Goal: Task Accomplishment & Management: Manage account settings

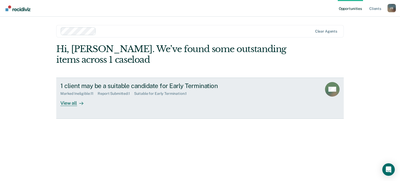
click at [75, 101] on div "View all" at bounding box center [74, 101] width 29 height 10
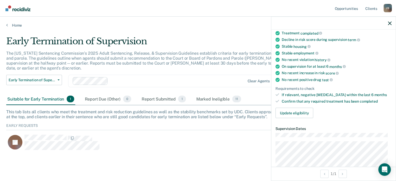
scroll to position [45, 0]
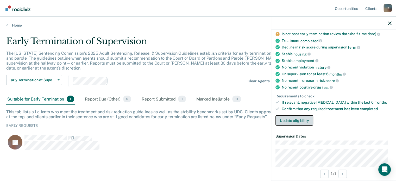
click at [296, 119] on button "Update eligibility" at bounding box center [295, 120] width 38 height 10
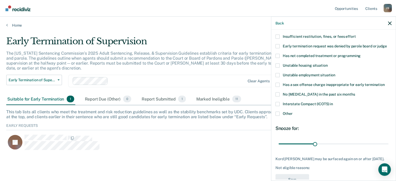
click at [278, 112] on span at bounding box center [278, 114] width 4 height 4
click at [293, 112] on input "Other" at bounding box center [293, 112] width 0 height 0
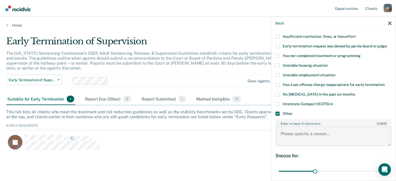
click at [291, 133] on textarea "Enter at least 3 characters 0 / 1600" at bounding box center [333, 136] width 115 height 19
type textarea "b"
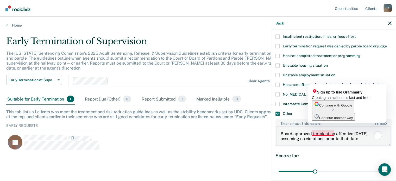
click at [324, 134] on textarea "Board approved termiantion effective [DATE], assuming no violations prior to th…" at bounding box center [333, 136] width 115 height 19
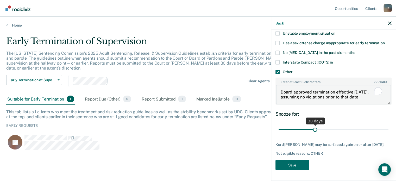
scroll to position [89, 0]
type textarea "Board approved termination effective [DATE], assuming no violations prior to th…"
drag, startPoint x: 313, startPoint y: 126, endPoint x: 276, endPoint y: 124, distance: 37.3
type input "1"
click at [279, 125] on input "range" at bounding box center [334, 129] width 110 height 9
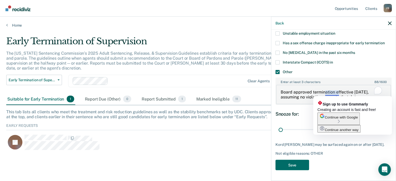
drag, startPoint x: 335, startPoint y: 93, endPoint x: 337, endPoint y: 106, distance: 12.6
click at [335, 94] on textarea "Board approved termination effective [DATE], assuming no violations prior to th…" at bounding box center [333, 94] width 115 height 19
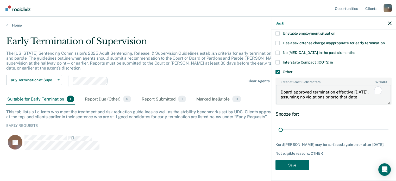
type textarea "Board approved termination effective [DATE], assuming no violations prior to th…"
drag, startPoint x: 282, startPoint y: 126, endPoint x: 362, endPoint y: 125, distance: 80.5
type input "72"
click at [362, 125] on input "range" at bounding box center [334, 129] width 110 height 9
click at [295, 163] on button "Save" at bounding box center [293, 165] width 34 height 11
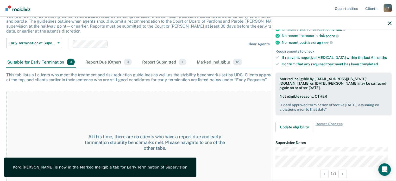
scroll to position [43, 0]
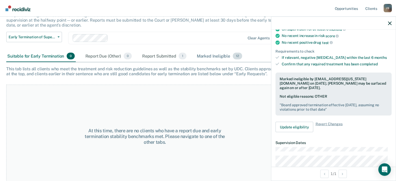
click at [237, 53] on span "12" at bounding box center [237, 56] width 9 height 7
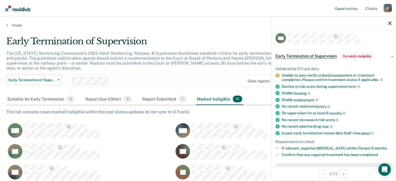
scroll to position [0, 0]
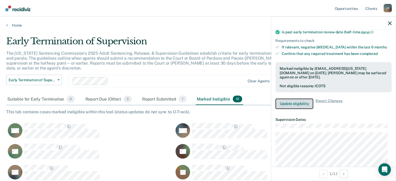
click at [295, 102] on button "Update eligibility" at bounding box center [295, 104] width 38 height 10
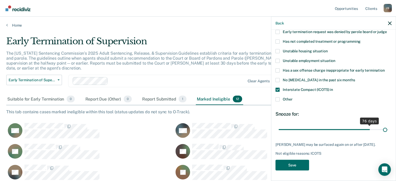
type input "90"
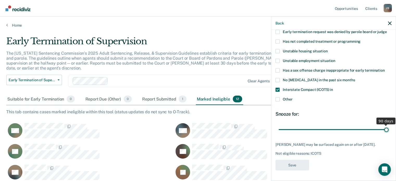
click at [384, 125] on input "range" at bounding box center [334, 129] width 110 height 9
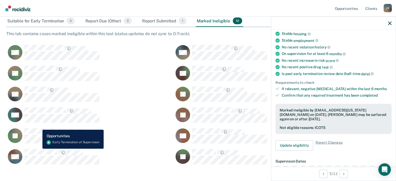
scroll to position [65, 0]
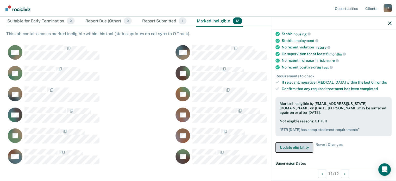
click at [295, 145] on button "Update eligibility" at bounding box center [295, 147] width 38 height 10
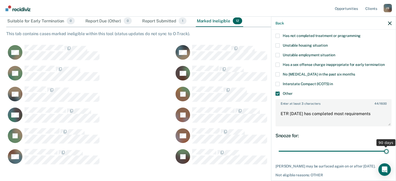
click at [383, 150] on input "range" at bounding box center [334, 151] width 110 height 9
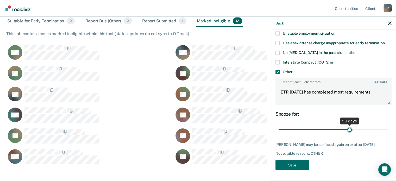
drag, startPoint x: 383, startPoint y: 125, endPoint x: 347, endPoint y: 127, distance: 35.8
type input "59"
click at [347, 127] on input "range" at bounding box center [334, 129] width 110 height 9
drag, startPoint x: 375, startPoint y: 88, endPoint x: 274, endPoint y: 88, distance: 100.9
click at [274, 88] on div "BM Which of the following requirements has [PERSON_NAME] not met? Pending warra…" at bounding box center [334, 105] width 125 height 150
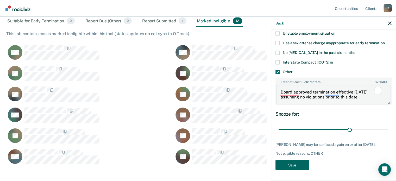
type textarea "Board approved termination effective [DATE] assuming no violations prior to thi…"
click at [298, 163] on button "Save" at bounding box center [293, 165] width 34 height 11
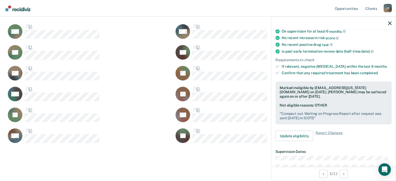
scroll to position [91, 0]
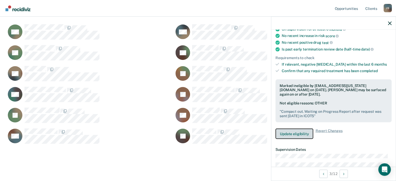
click at [301, 132] on button "Update eligibility" at bounding box center [295, 134] width 38 height 10
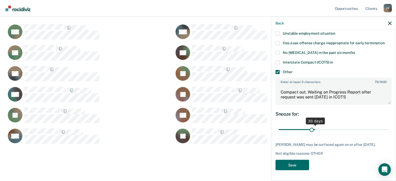
scroll to position [85, 0]
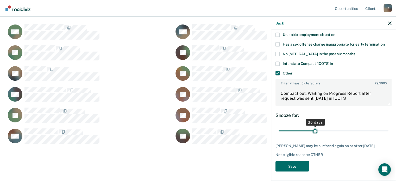
drag, startPoint x: 383, startPoint y: 125, endPoint x: 314, endPoint y: 128, distance: 69.2
type input "30"
click at [314, 128] on input "range" at bounding box center [334, 130] width 110 height 9
drag, startPoint x: 354, startPoint y: 97, endPoint x: 279, endPoint y: 91, distance: 74.8
click at [279, 91] on textarea "Compact out. Waiting on Progress Report after request was sent [DATE] in ICOTS" at bounding box center [333, 95] width 115 height 19
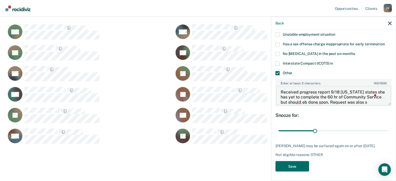
scroll to position [6, 0]
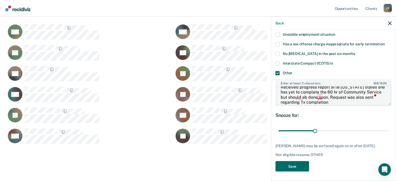
click at [321, 98] on textarea "Received progress report 9/18 [US_STATE] states she has yet to complete the 60 …" at bounding box center [333, 95] width 115 height 19
click at [377, 95] on div "Open Grammarly." at bounding box center [376, 95] width 4 height 4
click at [378, 96] on textarea "Received progress report 9/18 [US_STATE] states she has yet to complete the 60 …" at bounding box center [333, 95] width 115 height 19
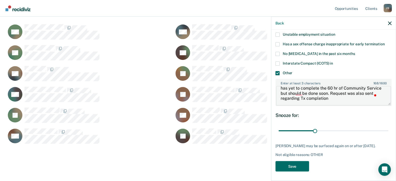
scroll to position [0, 0]
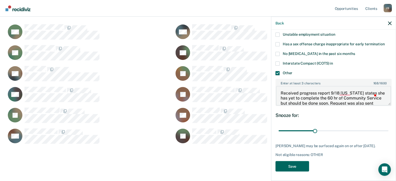
type textarea "Received progress report 9/18 [US_STATE] states she has yet to complete the 60 …"
click at [295, 164] on button "Save" at bounding box center [293, 166] width 34 height 11
